Goal: Find specific page/section: Find specific page/section

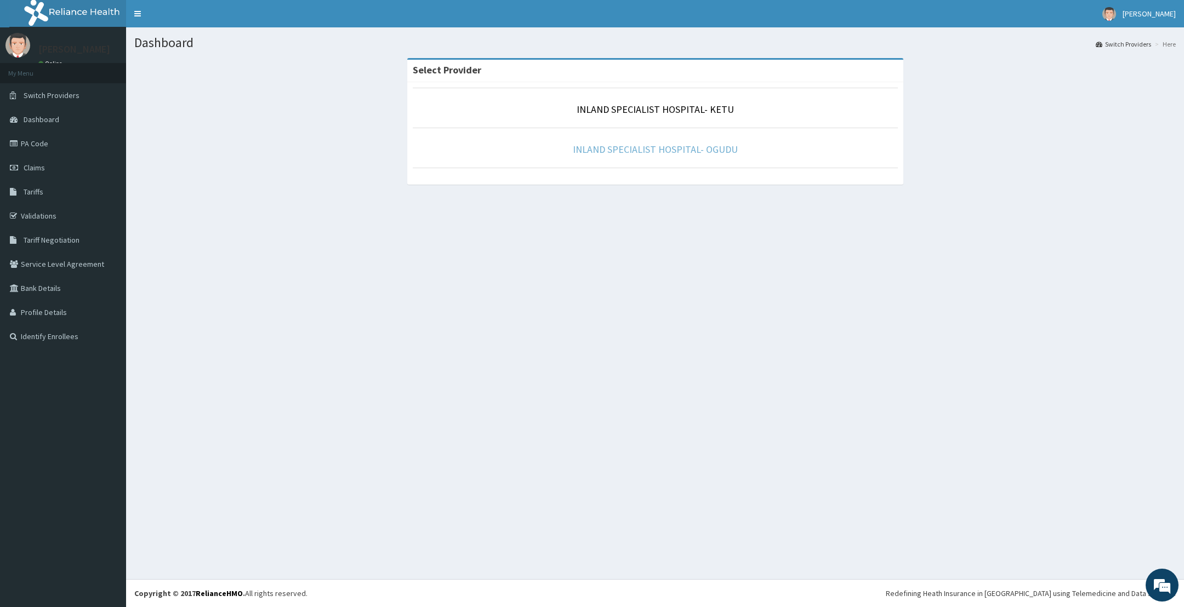
click at [676, 153] on link "INLAND SPECIALIST HOSPITAL- OGUDU" at bounding box center [655, 149] width 165 height 13
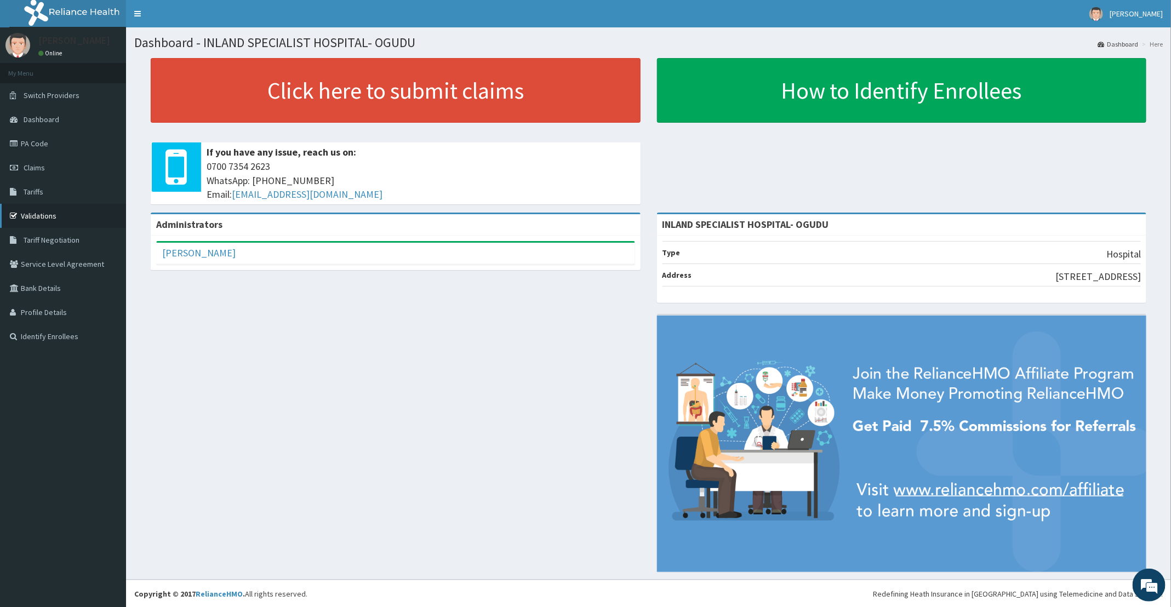
click at [30, 217] on link "Validations" at bounding box center [63, 216] width 126 height 24
